Goal: Task Accomplishment & Management: Manage account settings

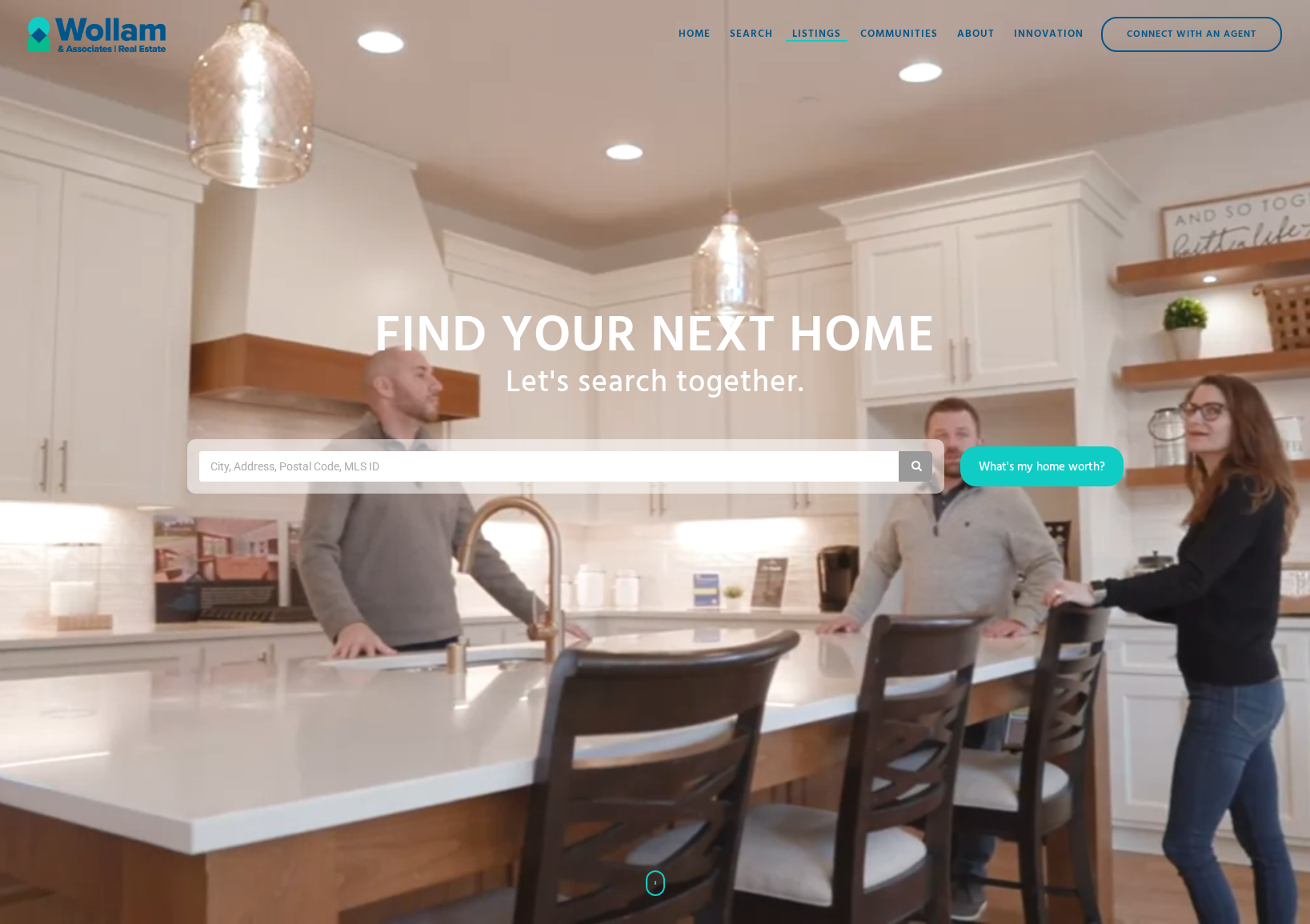
click at [803, 35] on div "Listings" at bounding box center [816, 33] width 49 height 16
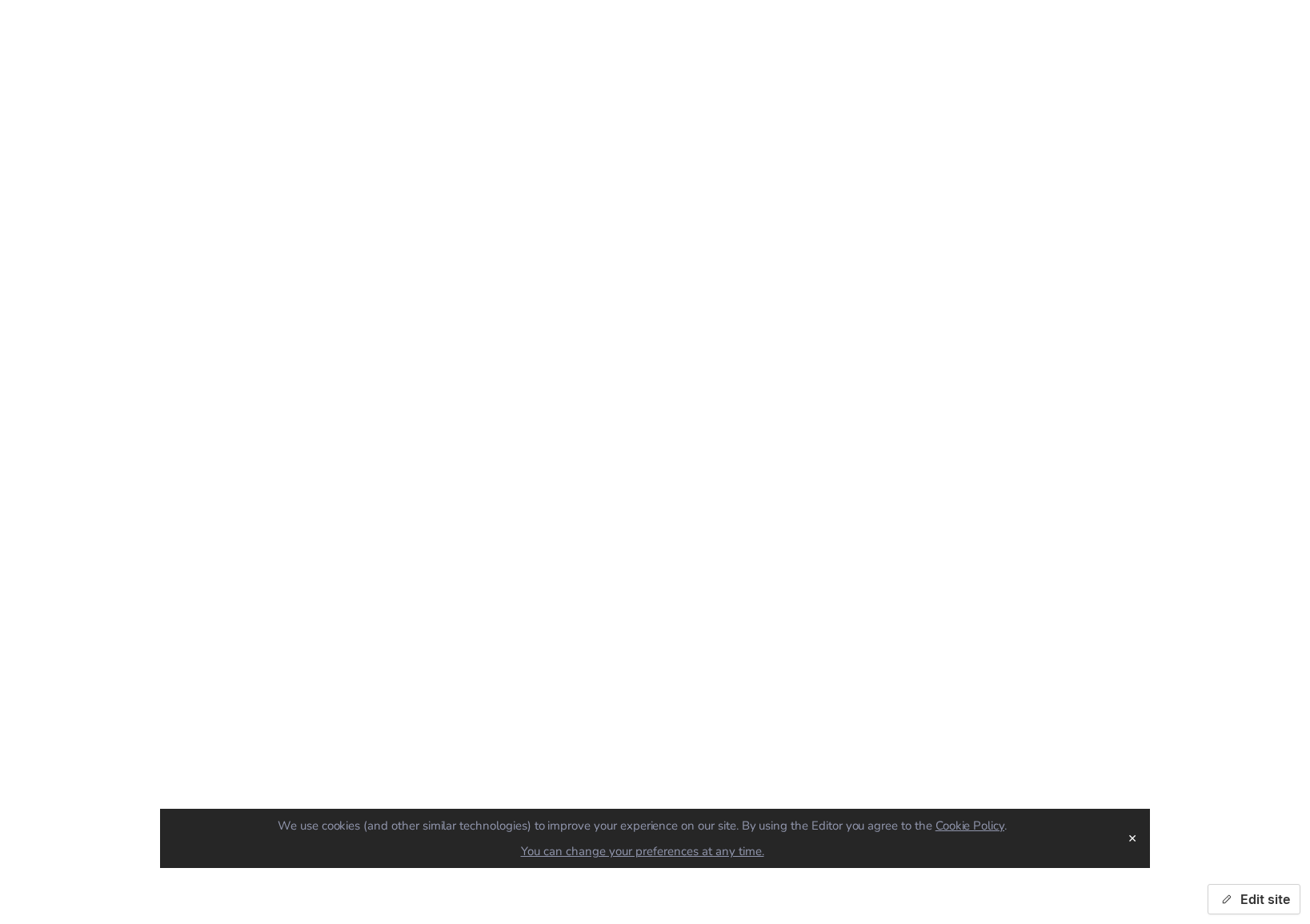
click at [1227, 911] on button "Edit site" at bounding box center [1254, 899] width 93 height 31
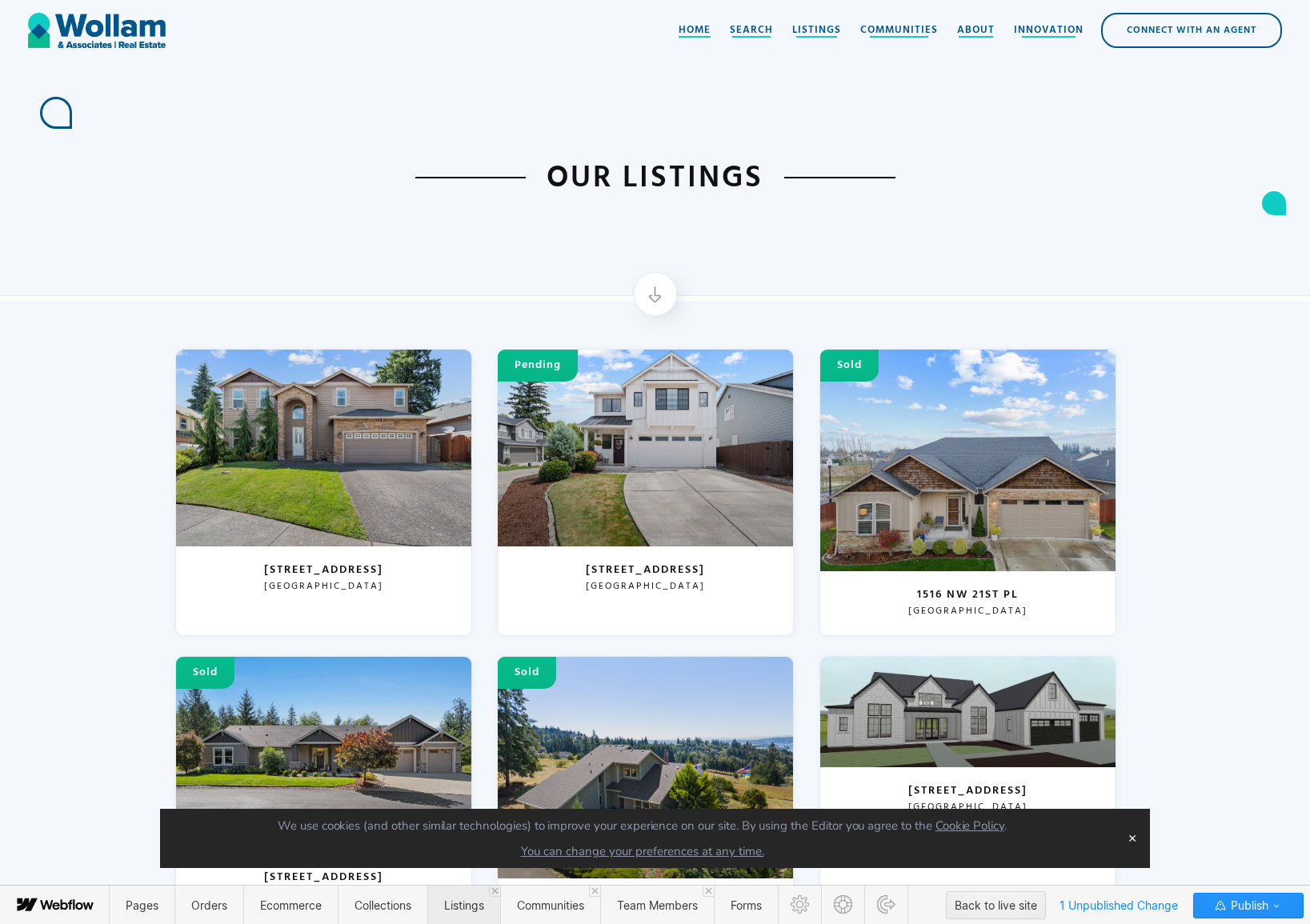
click at [460, 914] on span "Listings" at bounding box center [464, 905] width 73 height 39
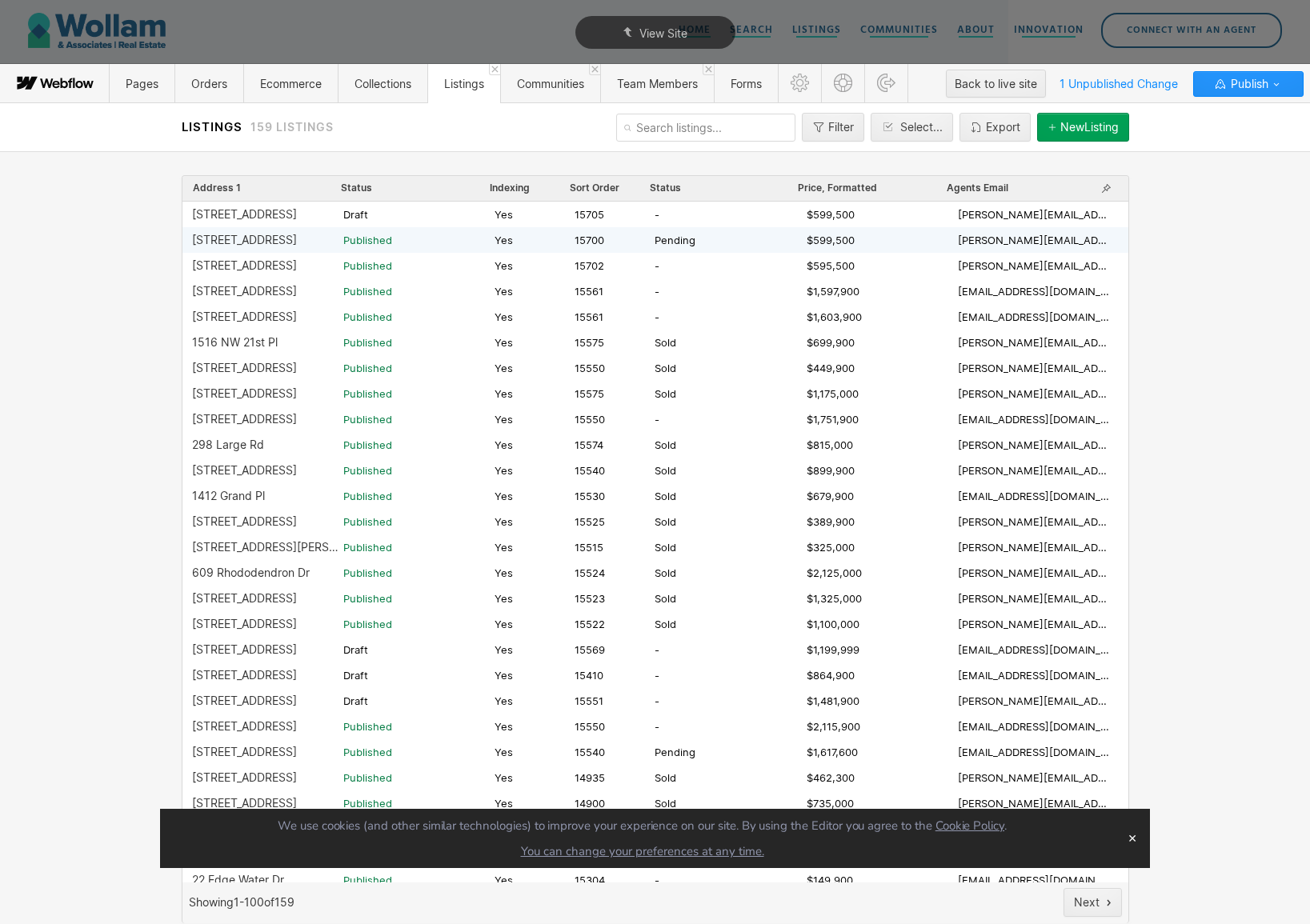
click at [289, 248] on div "[STREET_ADDRESS] Published Yes 15700 Pending $599,500 [PERSON_NAME][EMAIL_ADDRE…" at bounding box center [656, 240] width 946 height 26
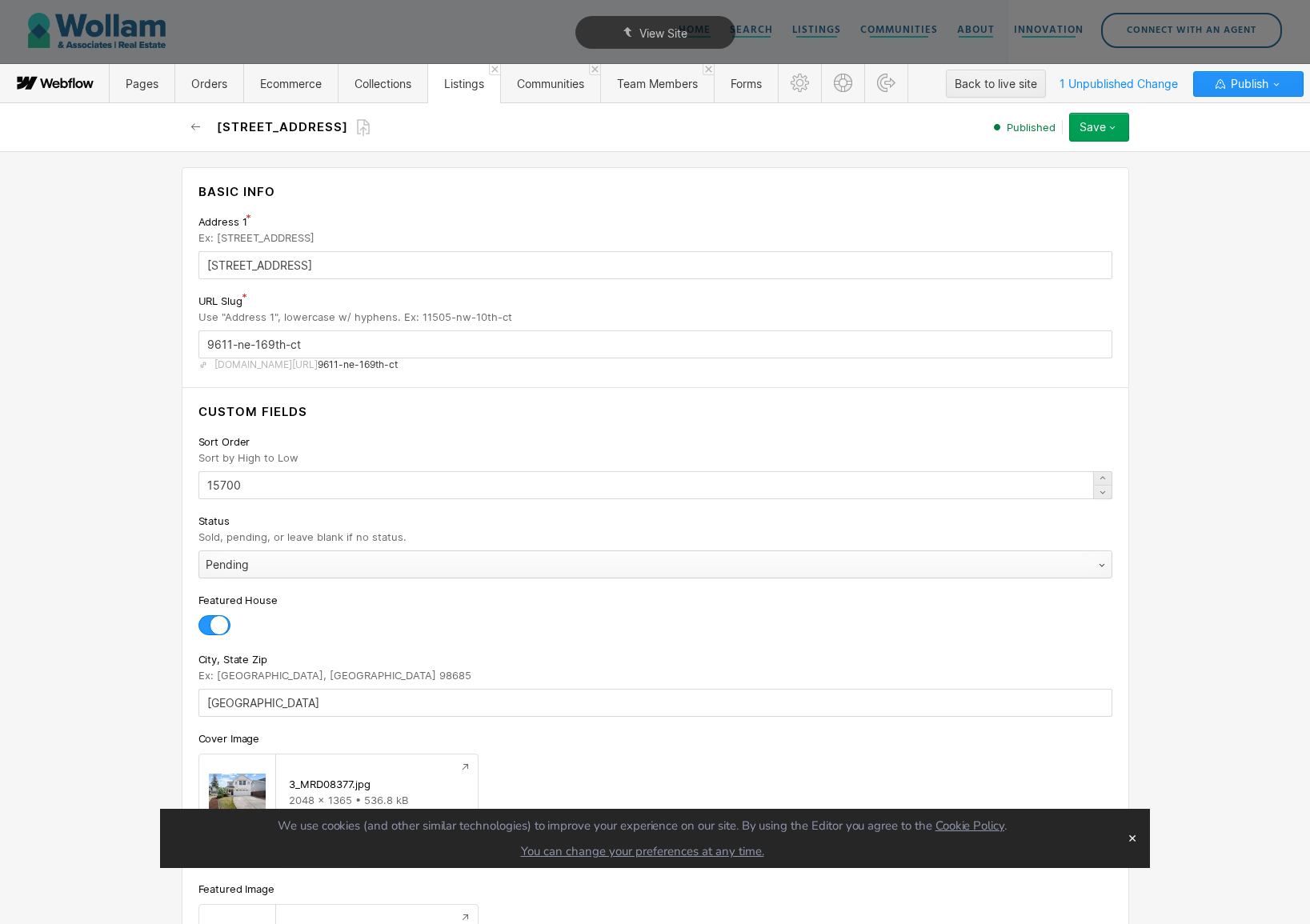
click at [296, 558] on div "Pending" at bounding box center [639, 565] width 880 height 26
click at [1103, 132] on div "Save" at bounding box center [1093, 127] width 26 height 13
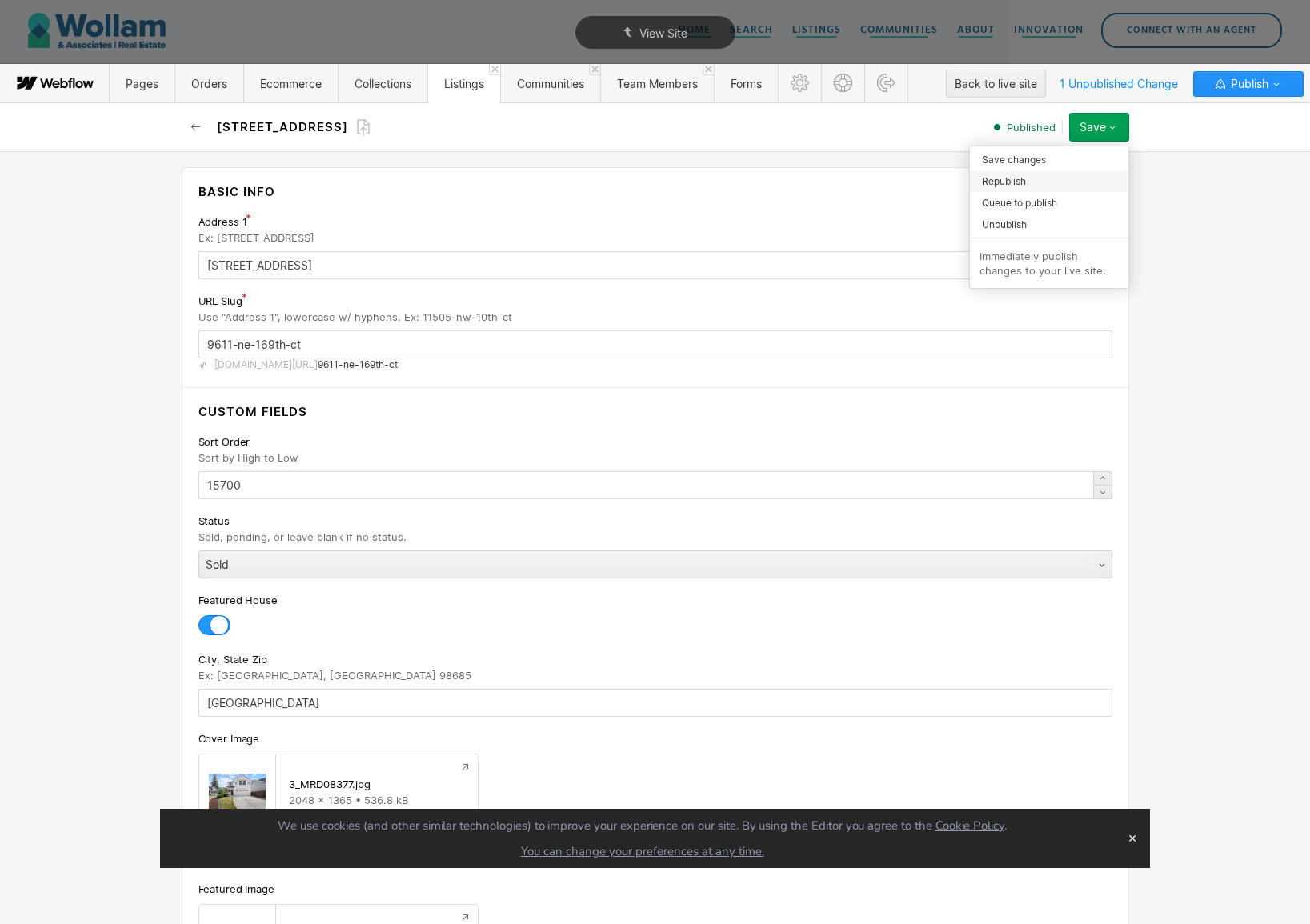
click at [1036, 186] on div "Republish" at bounding box center [1049, 181] width 159 height 21
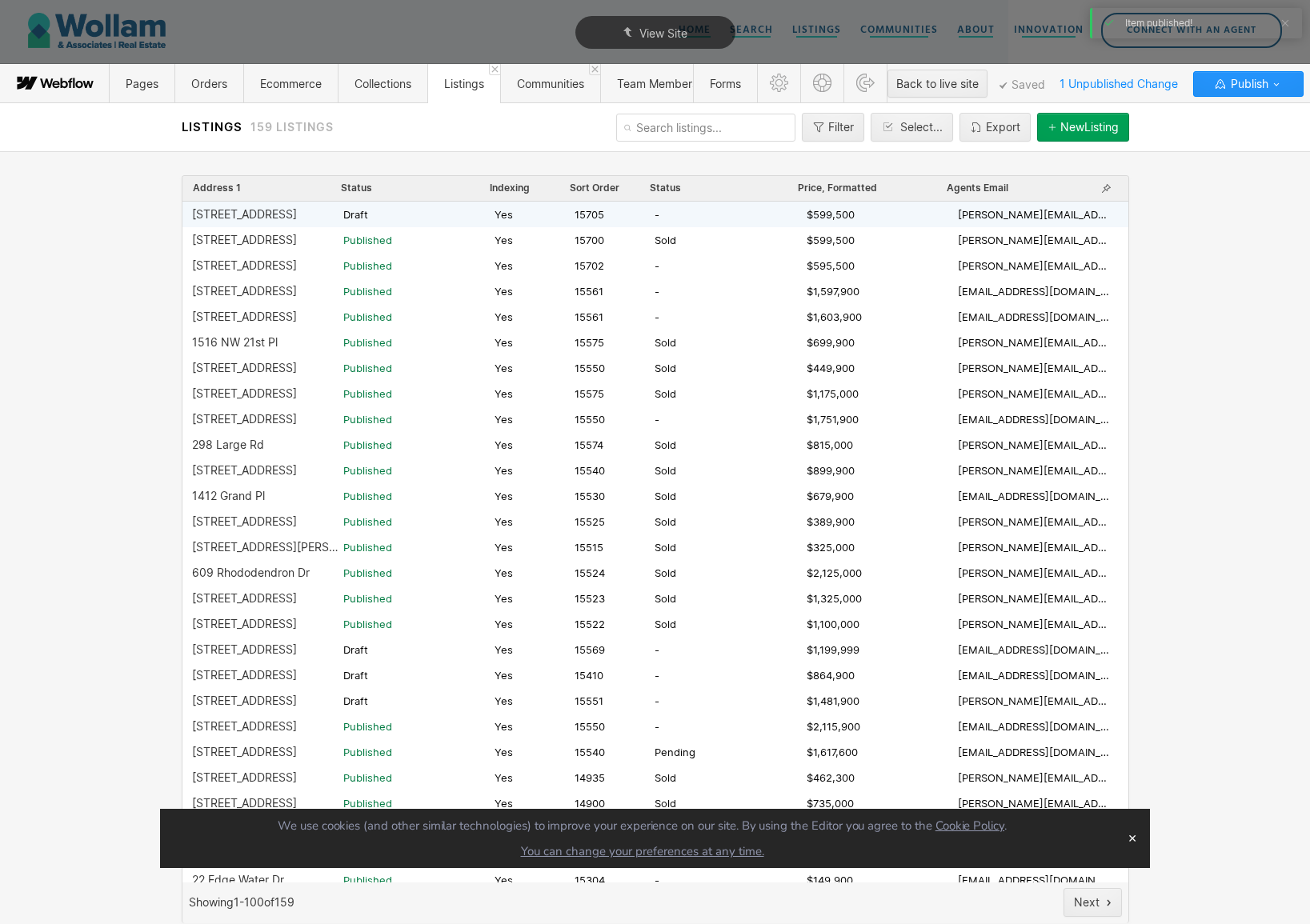
click at [306, 215] on div "[STREET_ADDRESS]" at bounding box center [267, 214] width 151 height 13
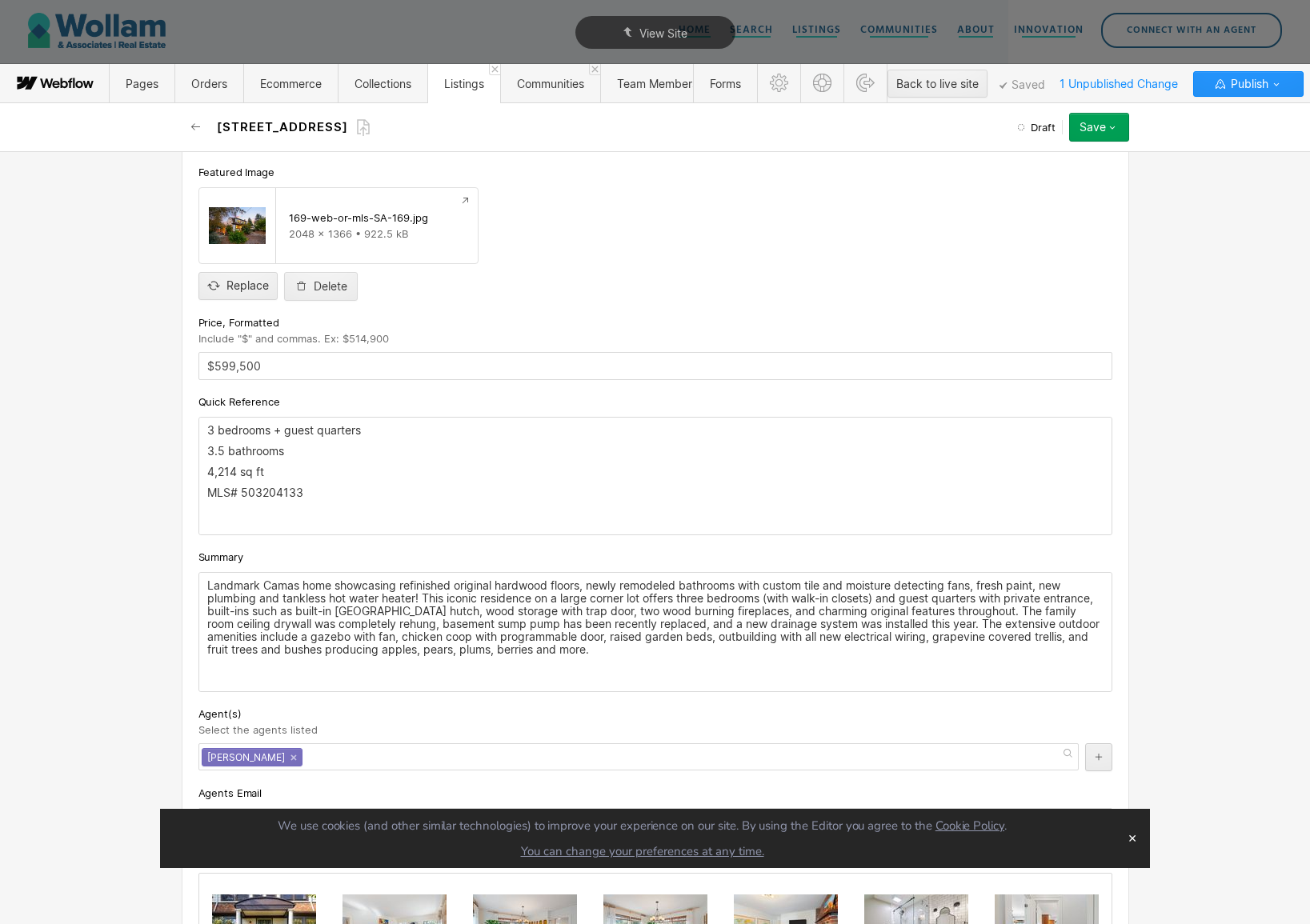
scroll to position [719, 0]
click at [601, 653] on p "Landmark Camas home showcasing refinished original hardwood floors, newly remod…" at bounding box center [655, 616] width 896 height 77
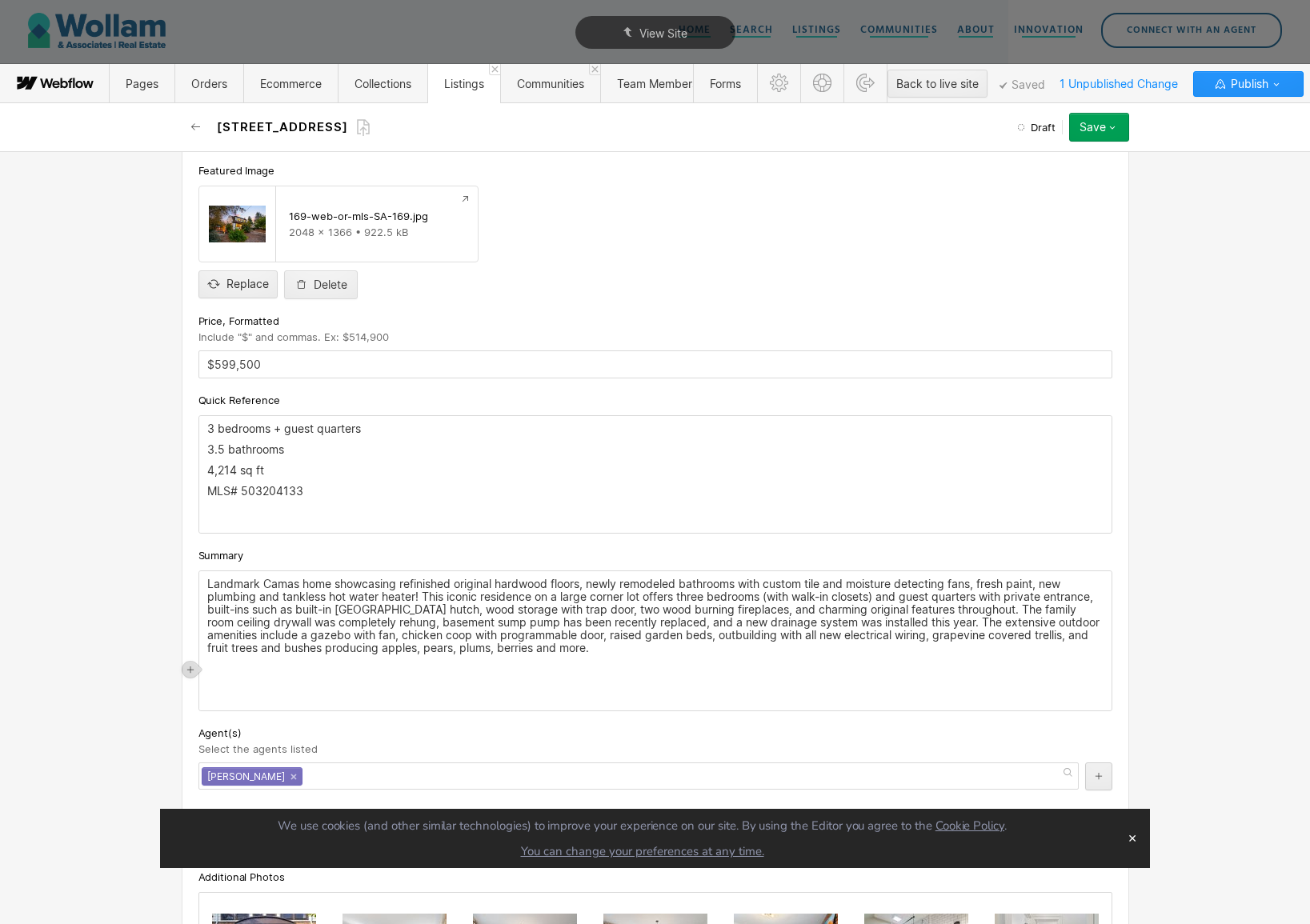
click at [195, 679] on div at bounding box center [193, 669] width 20 height 22
click at [194, 673] on icon at bounding box center [190, 670] width 9 height 9
click at [259, 671] on div at bounding box center [251, 669] width 31 height 25
paste input "[URL][DOMAIN_NAME]"
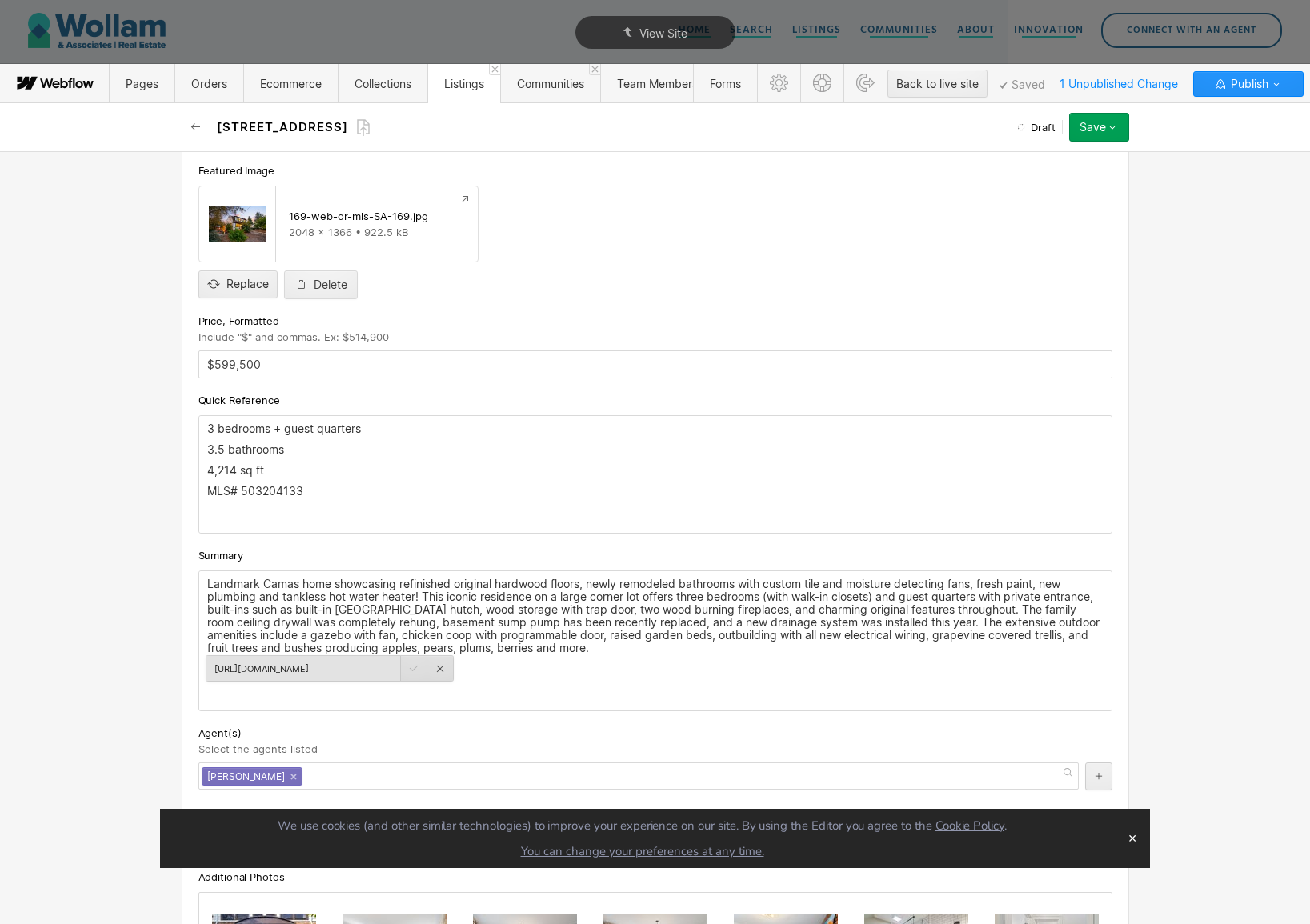
type input "[URL][DOMAIN_NAME]"
click at [417, 666] on div at bounding box center [414, 668] width 26 height 25
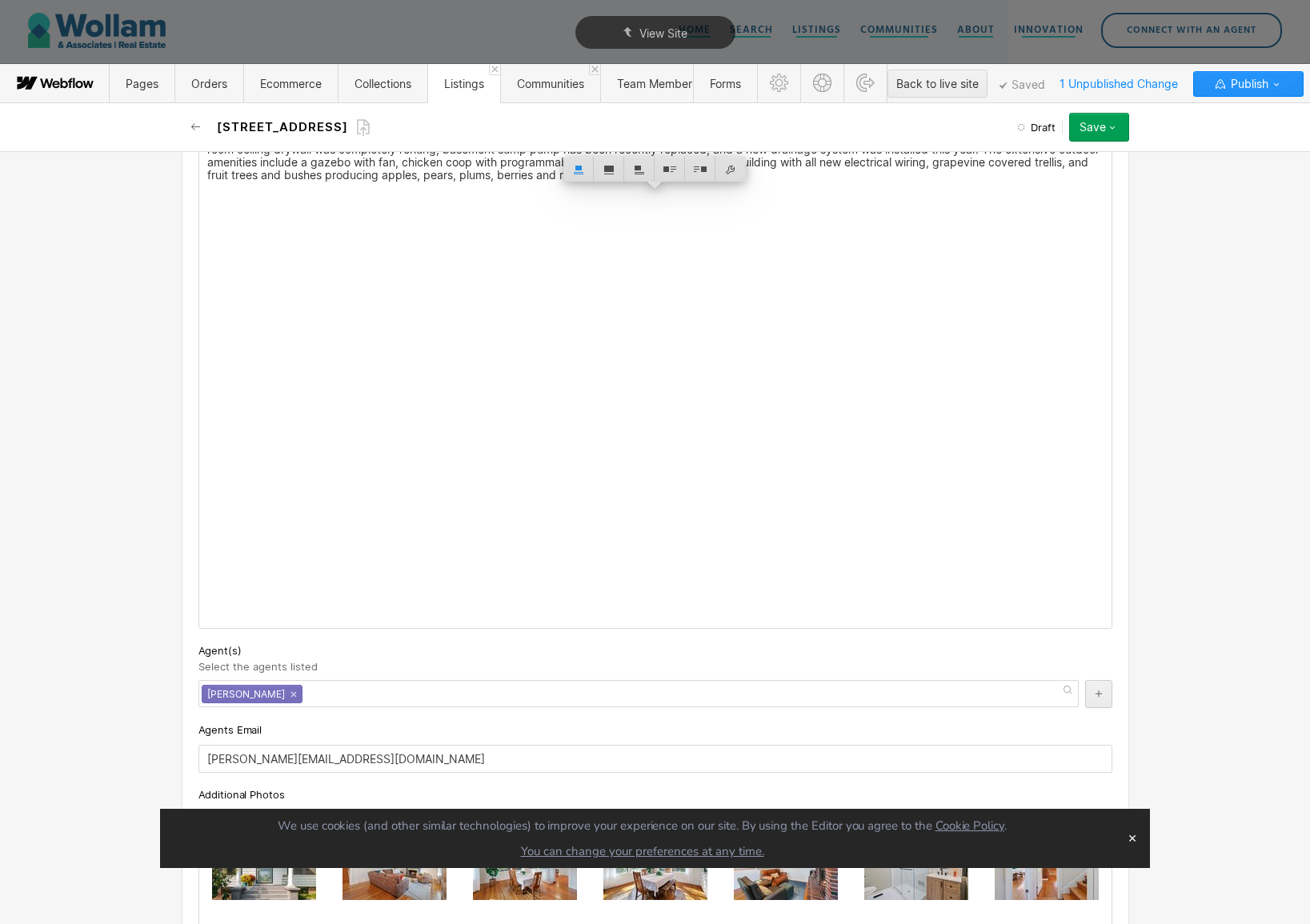
scroll to position [1231, 0]
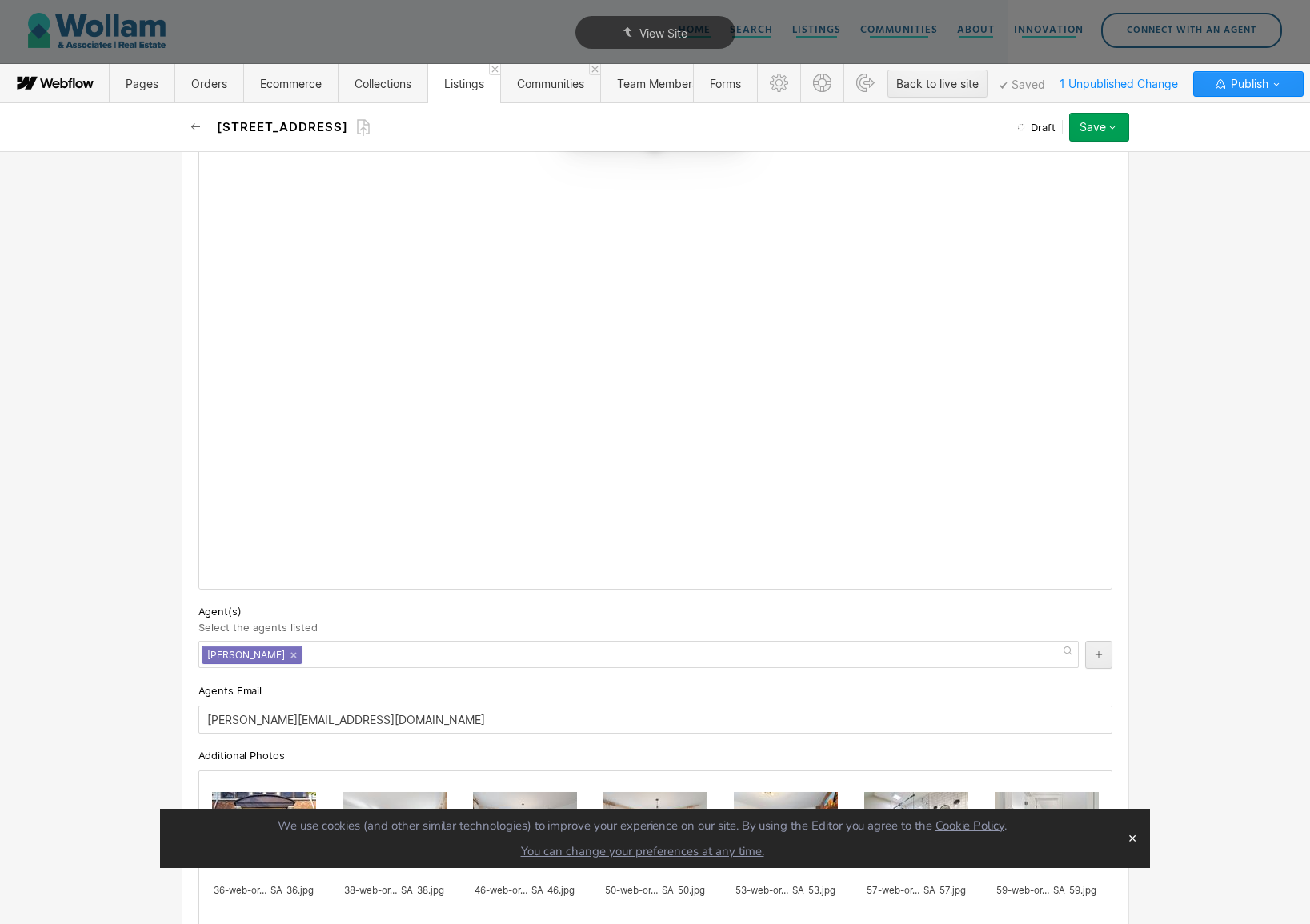
click at [1052, 514] on div "Landmark Camas home showcasing refinished original hardwood floors, newly remod…" at bounding box center [656, 324] width 913 height 530
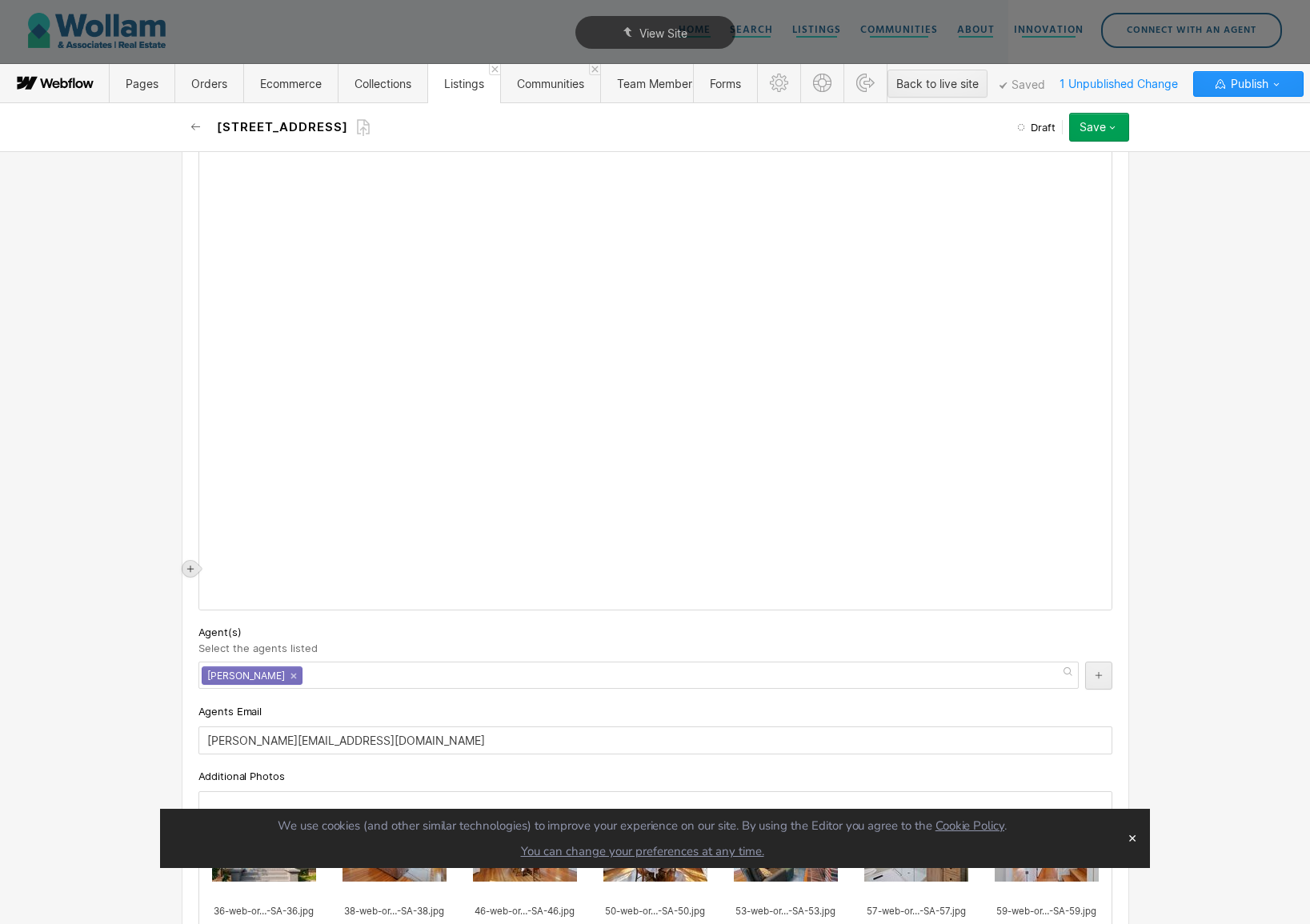
click at [188, 576] on div at bounding box center [190, 569] width 16 height 16
click at [255, 567] on div at bounding box center [251, 569] width 31 height 25
paste input "[URL][DOMAIN_NAME]"
type input "[URL][DOMAIN_NAME]"
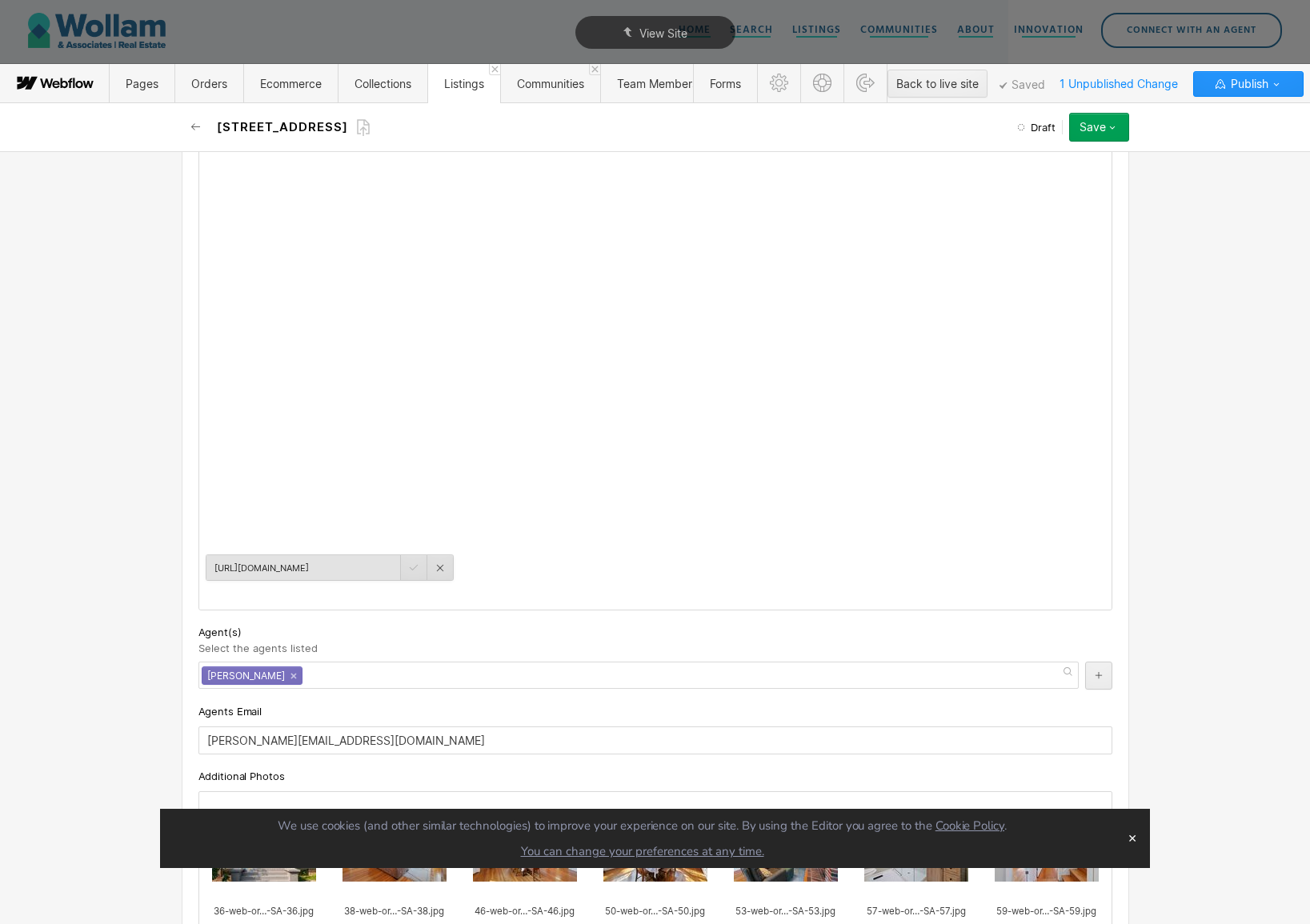
click at [417, 569] on div at bounding box center [414, 568] width 26 height 25
click at [414, 569] on div at bounding box center [414, 568] width 26 height 25
click at [441, 574] on div at bounding box center [441, 568] width 26 height 25
click at [277, 574] on div at bounding box center [281, 569] width 31 height 25
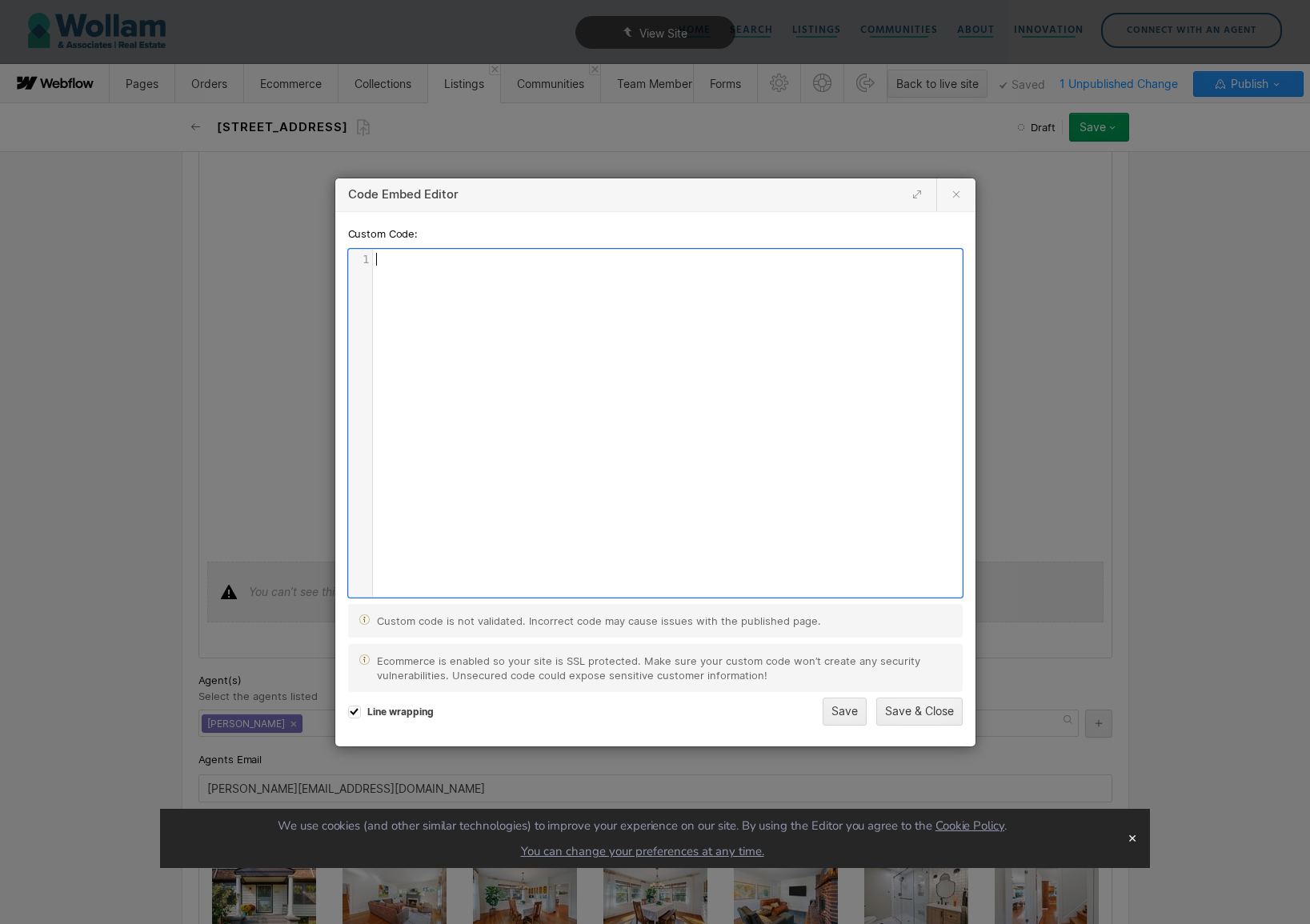
scroll to position [6, 0]
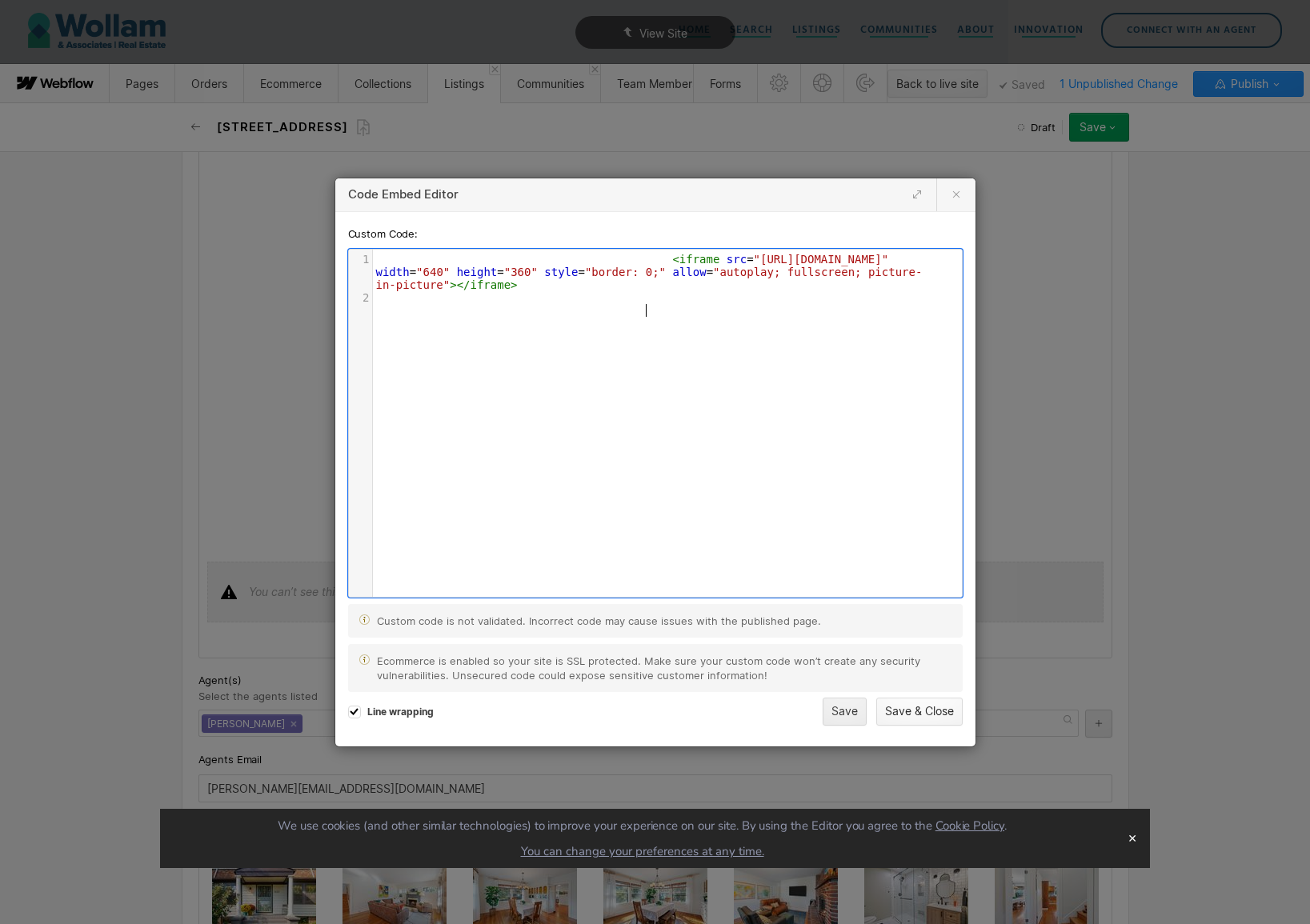
click at [932, 710] on button "Save & Close" at bounding box center [919, 712] width 86 height 28
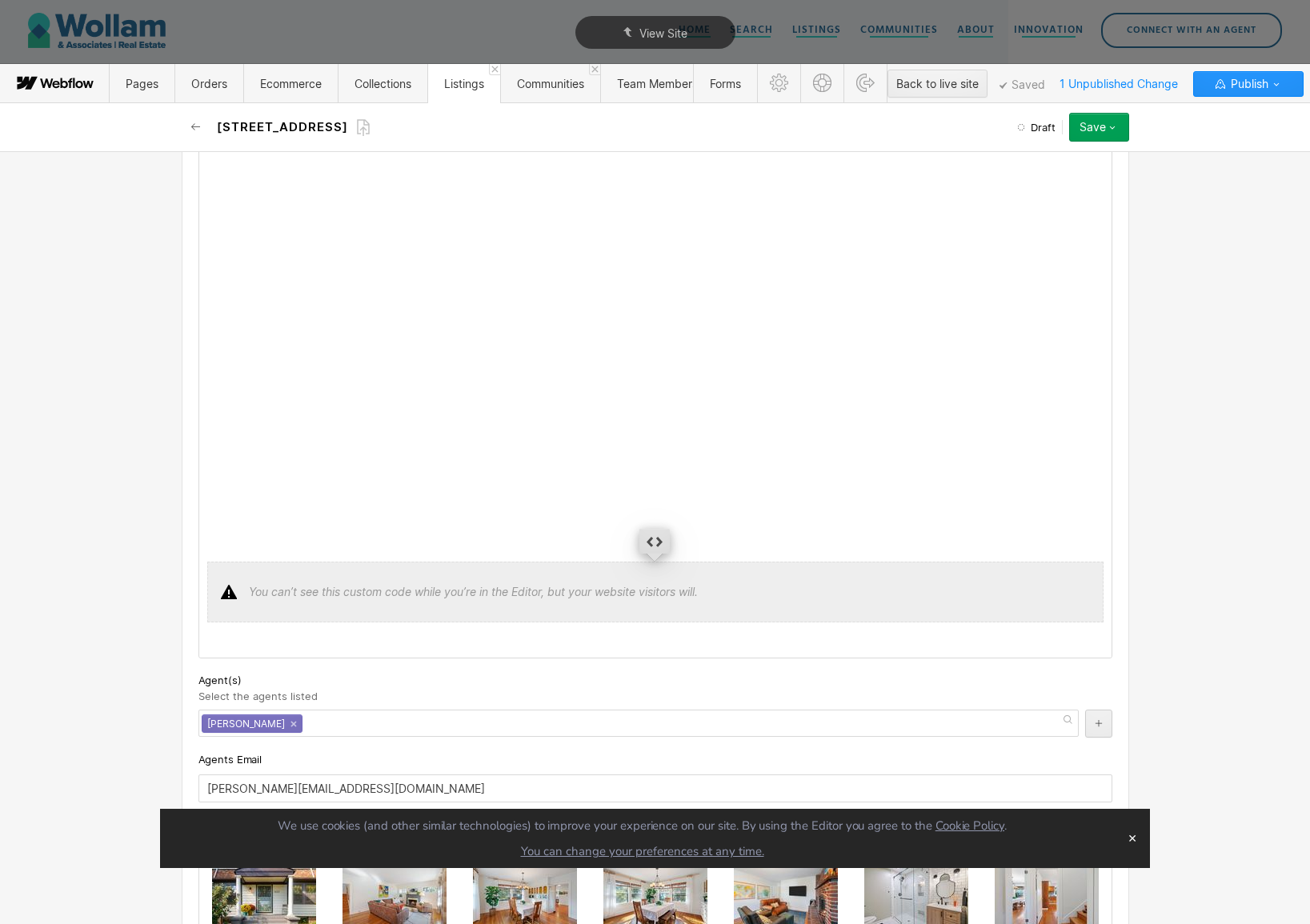
scroll to position [1231, 0]
click at [1099, 131] on div "Save" at bounding box center [1093, 127] width 26 height 13
click at [1076, 160] on div "Save draft" at bounding box center [1049, 159] width 159 height 21
